Goal: Check status

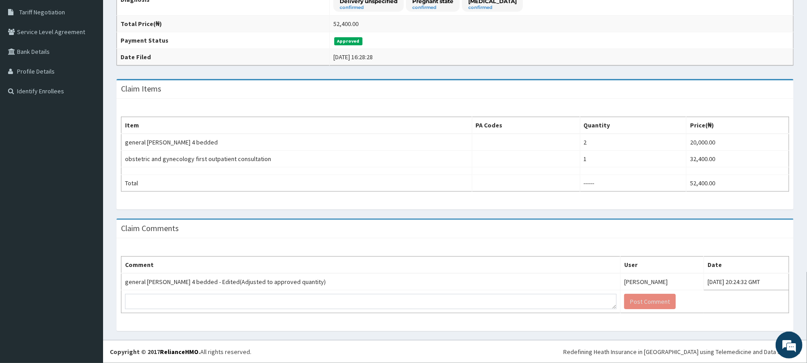
click at [773, 87] on div "Claim Items" at bounding box center [455, 89] width 677 height 18
